Goal: Task Accomplishment & Management: Use online tool/utility

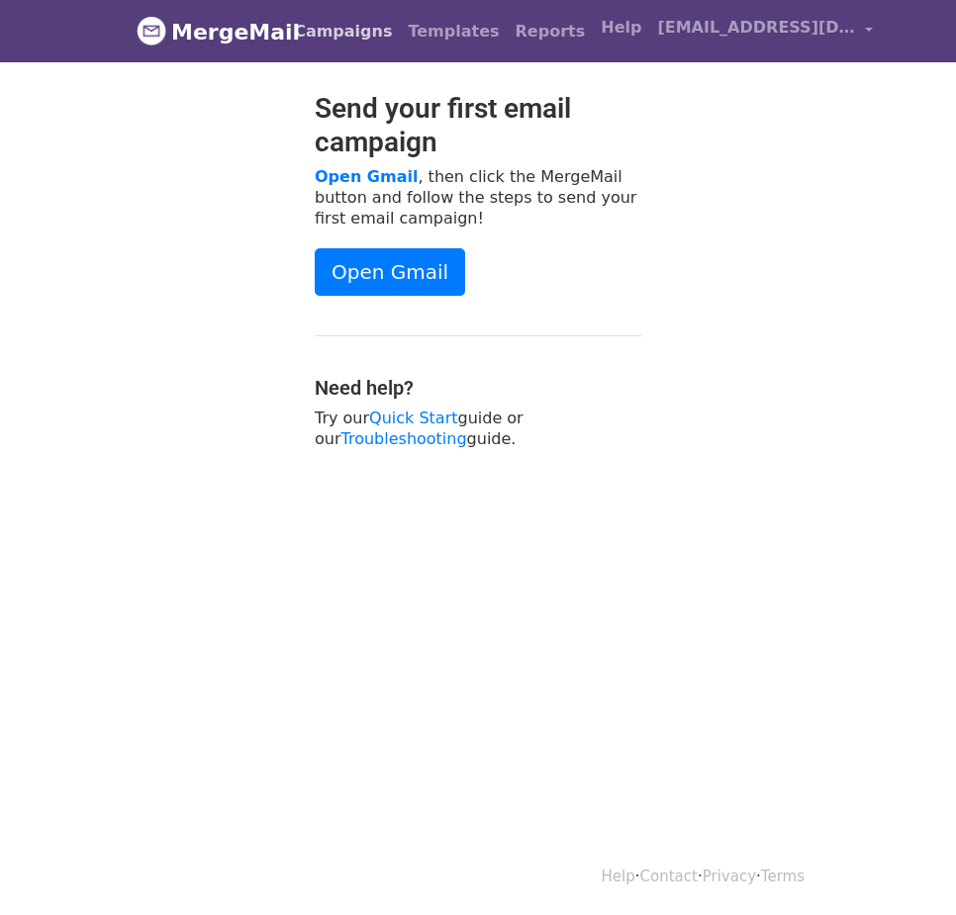
click at [330, 30] on link "Campaigns" at bounding box center [343, 32] width 114 height 40
click at [391, 282] on link "Open Gmail" at bounding box center [390, 271] width 150 height 47
